Goal: Information Seeking & Learning: Learn about a topic

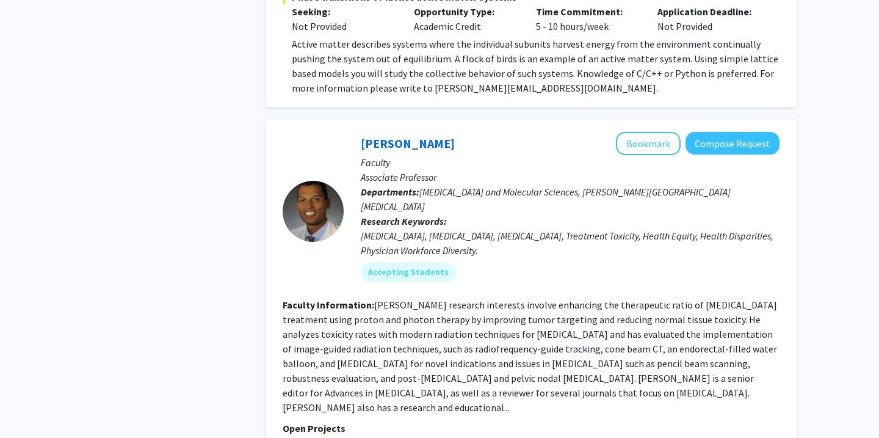
scroll to position [4527, 0]
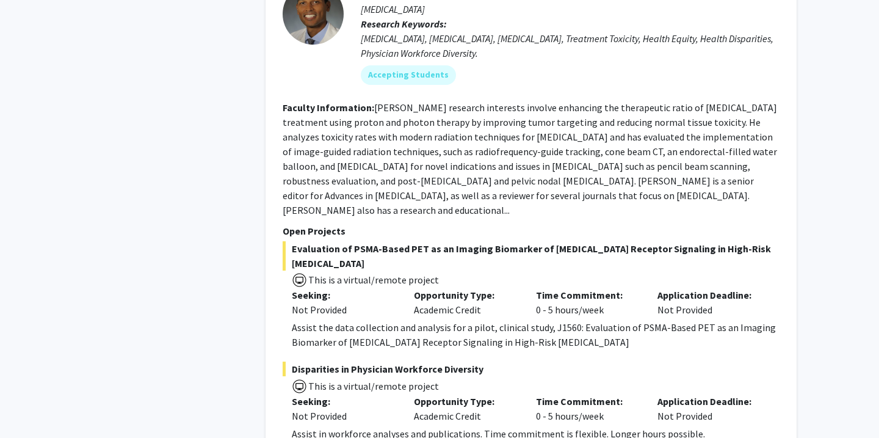
click at [424, 426] on div "Assist in workforce analyses and publications. Time commitment is flexible. Lon…" at bounding box center [536, 433] width 488 height 15
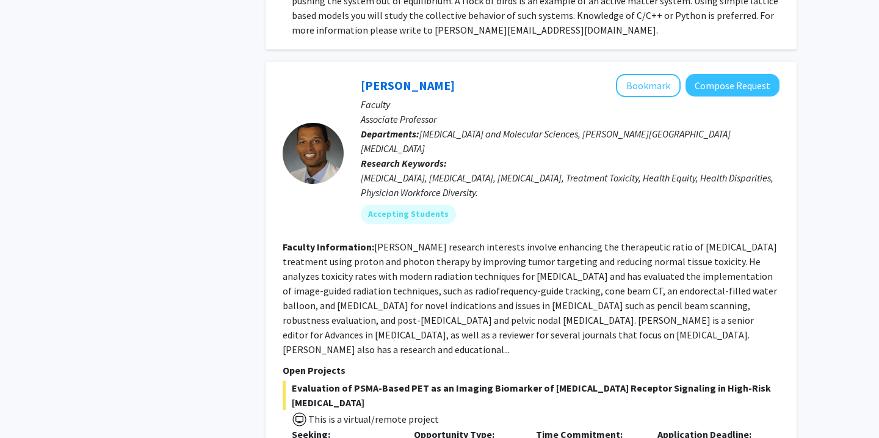
scroll to position [4439, 0]
click at [696, 240] on section "Faculty Information: [PERSON_NAME] research interests involve enhancing the the…" at bounding box center [531, 298] width 497 height 117
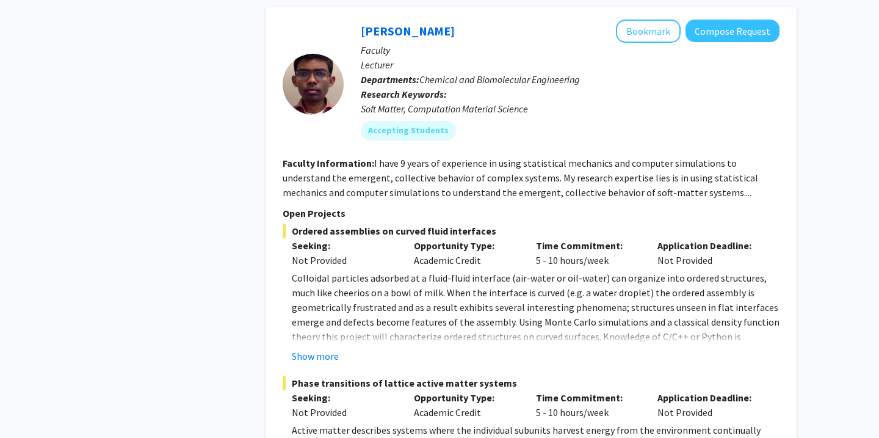
scroll to position [3996, 0]
click at [315, 348] on button "Show more" at bounding box center [315, 355] width 47 height 15
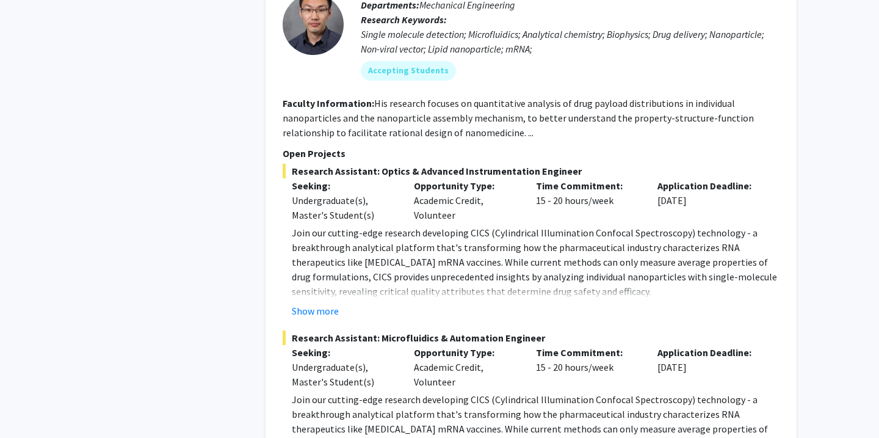
scroll to position [3336, 0]
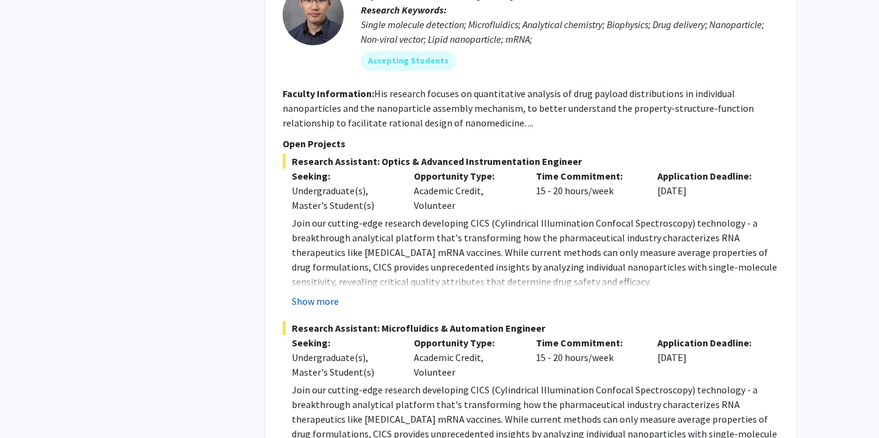
click at [327, 294] on button "Show more" at bounding box center [315, 301] width 47 height 15
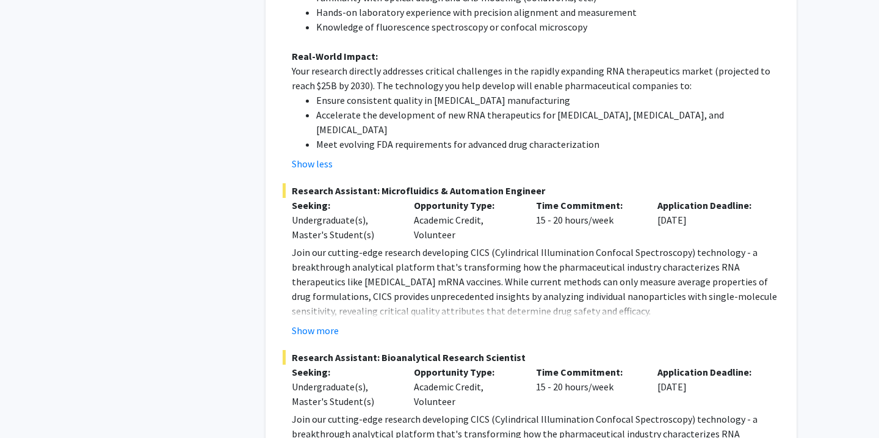
scroll to position [3937, 0]
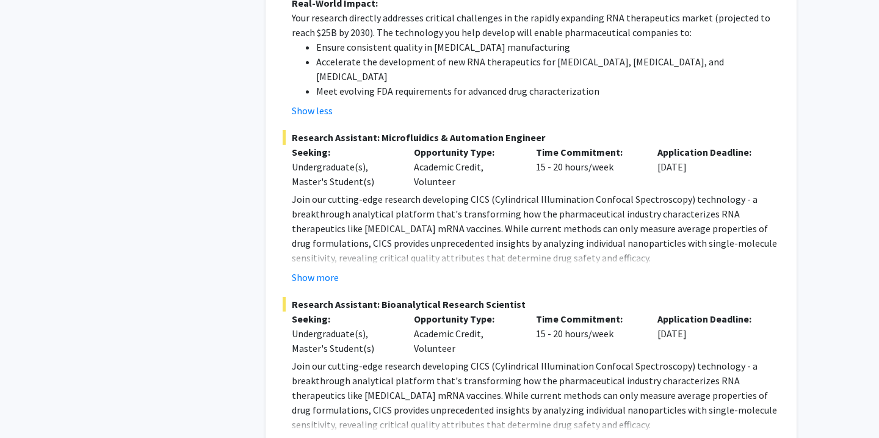
click at [309, 189] on fg-project-list "Research Assistant: Optics & Advanced Instrumentation Engineer Seeking: Undergr…" at bounding box center [531, 2] width 497 height 898
click at [309, 270] on button "Show more" at bounding box center [315, 277] width 47 height 15
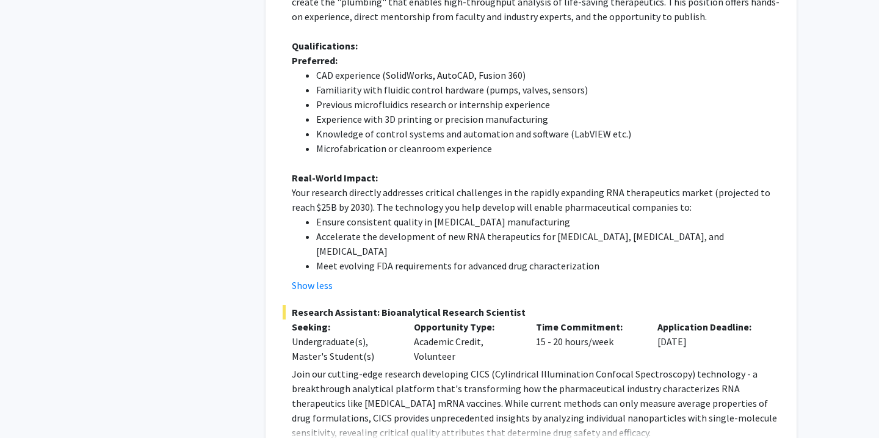
scroll to position [4375, 0]
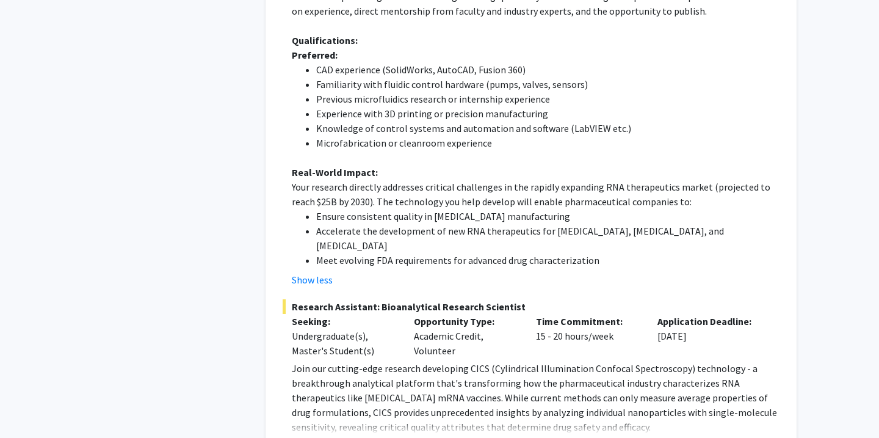
click at [310, 437] on button "Show more" at bounding box center [315, 446] width 47 height 15
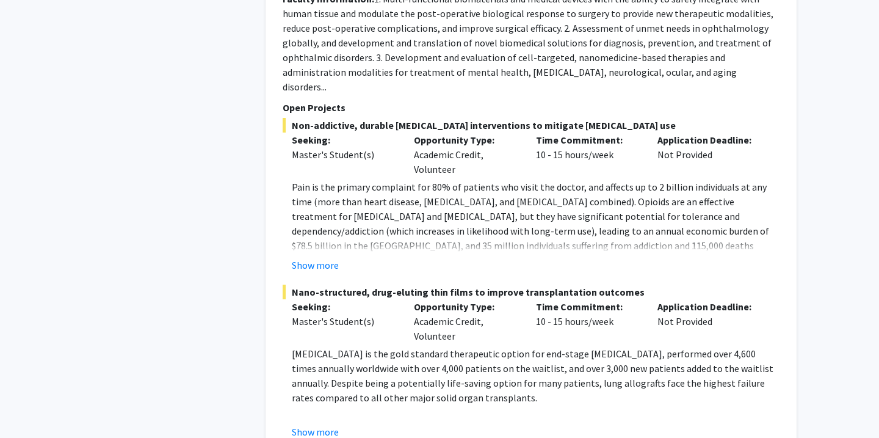
scroll to position [7076, 0]
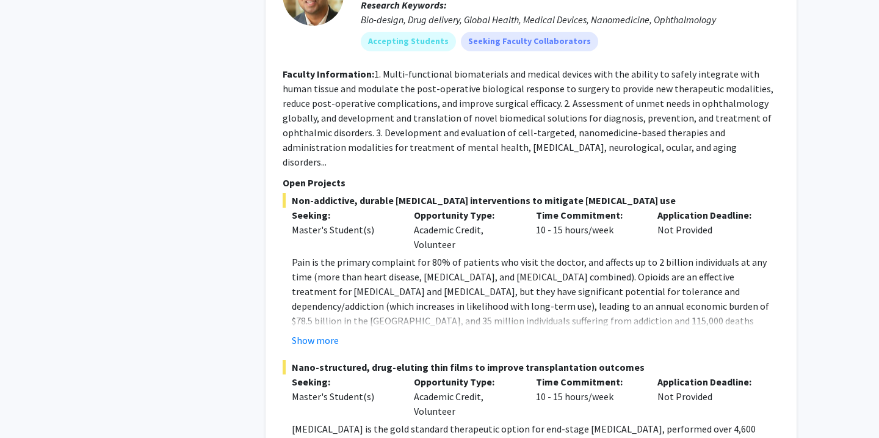
scroll to position [7338, 0]
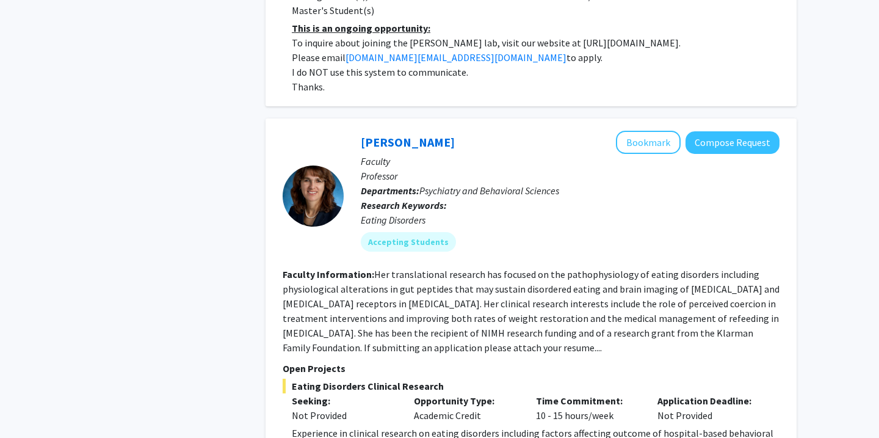
scroll to position [4366, 0]
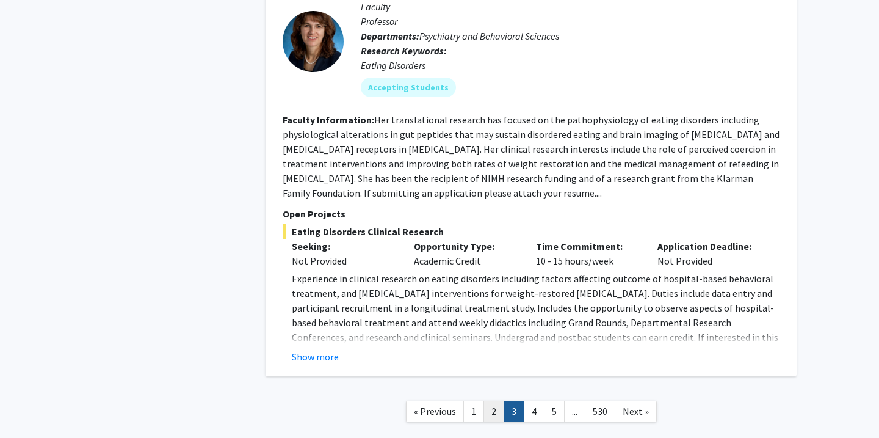
click at [498, 401] on link "2" at bounding box center [494, 411] width 21 height 21
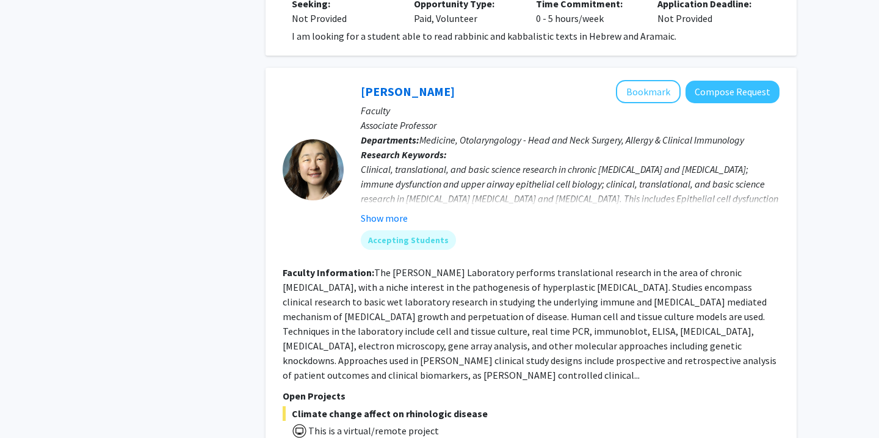
scroll to position [4511, 0]
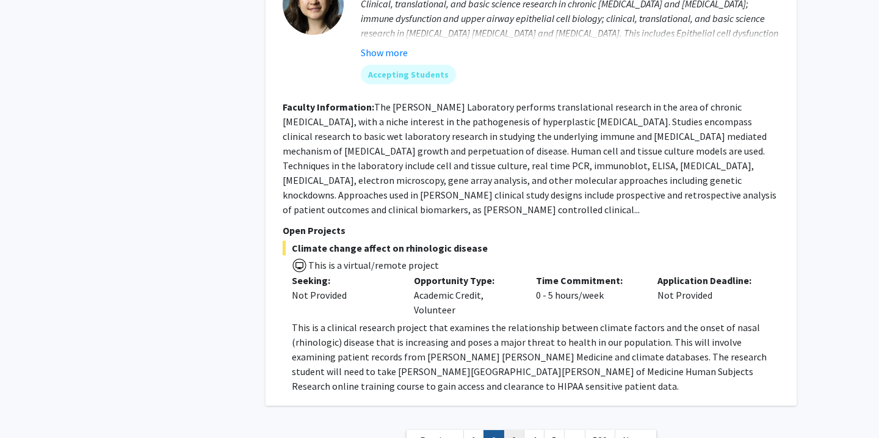
click at [505, 430] on link "3" at bounding box center [514, 440] width 21 height 21
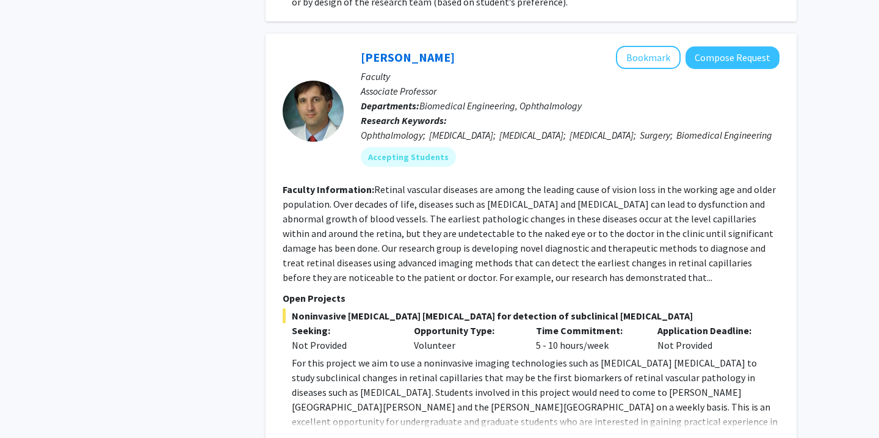
scroll to position [2494, 0]
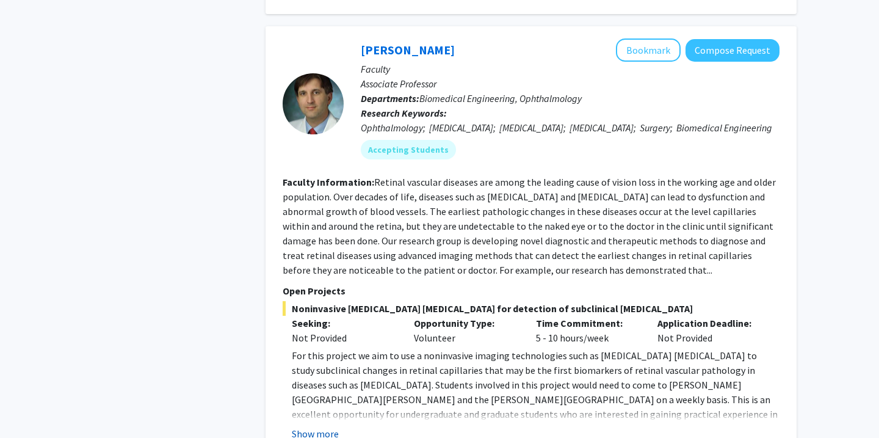
click at [328, 426] on button "Show more" at bounding box center [315, 433] width 47 height 15
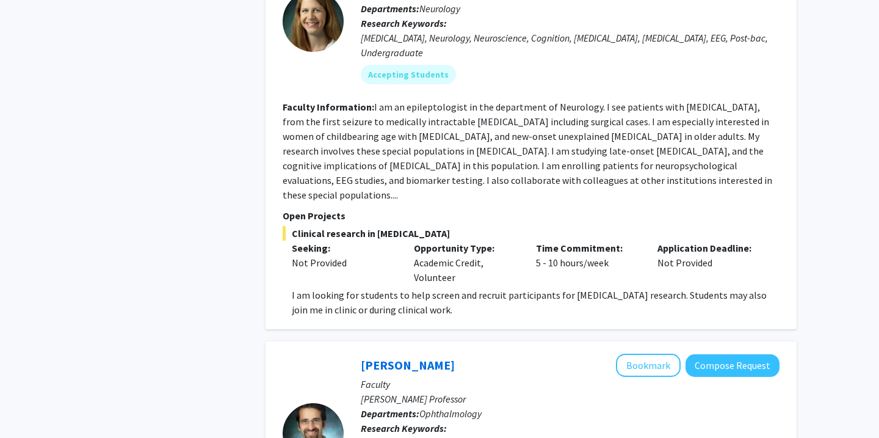
scroll to position [3131, 0]
